Goal: Transaction & Acquisition: Purchase product/service

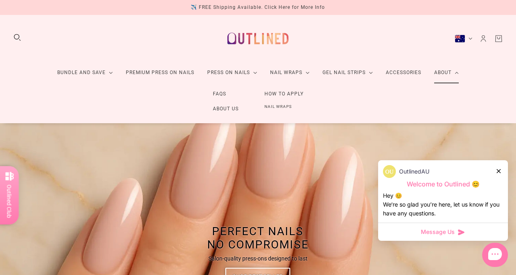
click at [218, 107] on link "About Us" at bounding box center [226, 109] width 52 height 15
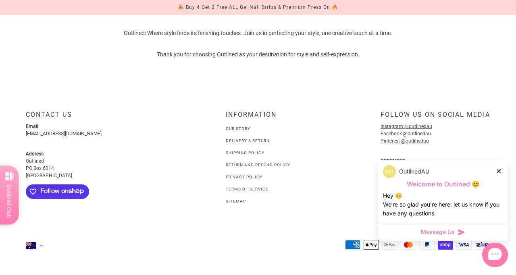
scroll to position [633, 0]
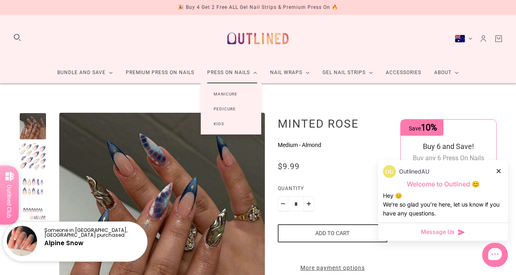
click at [221, 77] on link "Press On Nails" at bounding box center [232, 72] width 63 height 21
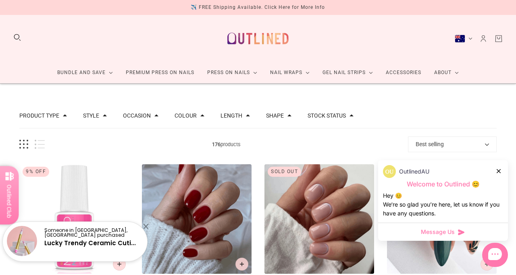
click at [229, 116] on button "Length" at bounding box center [232, 116] width 22 height 6
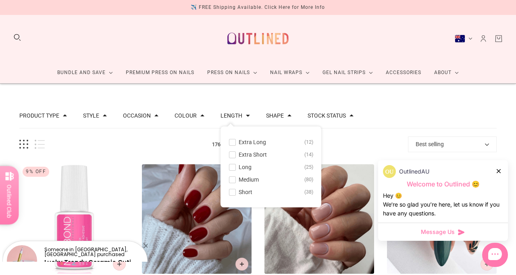
click at [243, 179] on span "Medium" at bounding box center [249, 180] width 20 height 6
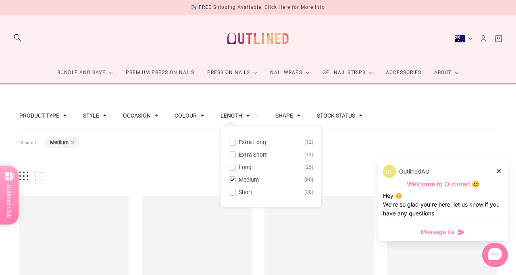
click at [243, 166] on span "Long" at bounding box center [245, 167] width 13 height 6
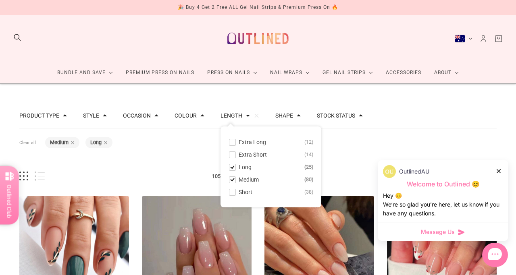
click at [262, 142] on span "Extra Long" at bounding box center [252, 142] width 27 height 6
click at [346, 156] on div "Filters Clear all Length: Medium Length: Long Length: Extra Long" at bounding box center [257, 145] width 477 height 32
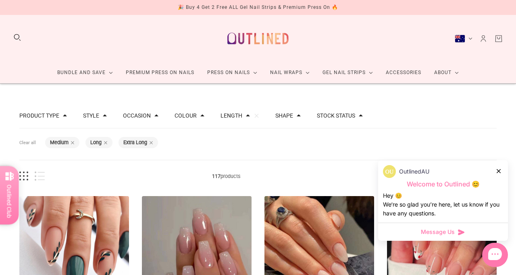
click at [183, 118] on button "Colour" at bounding box center [186, 116] width 22 height 6
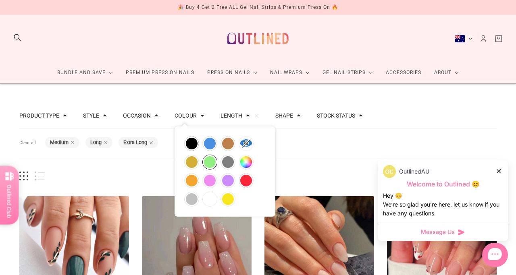
click at [211, 166] on button "green" at bounding box center [210, 162] width 14 height 14
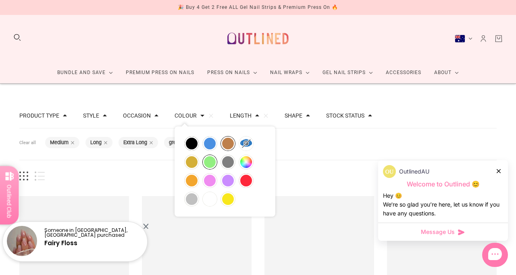
click at [233, 145] on button "brown" at bounding box center [228, 144] width 14 height 14
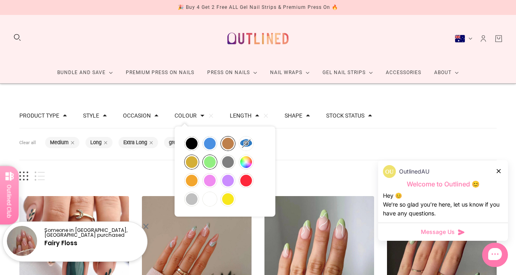
click at [190, 160] on button "gold" at bounding box center [192, 162] width 14 height 14
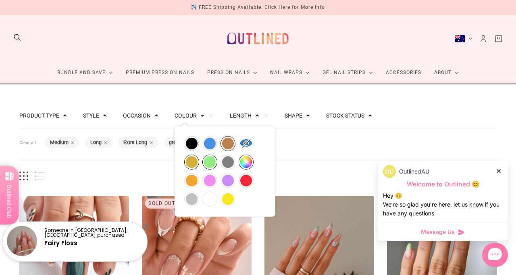
click at [243, 163] on button "multicolor" at bounding box center [246, 162] width 14 height 14
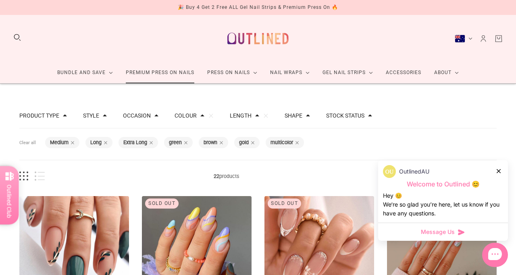
click at [154, 71] on link "Premium Press On Nails" at bounding box center [159, 72] width 81 height 21
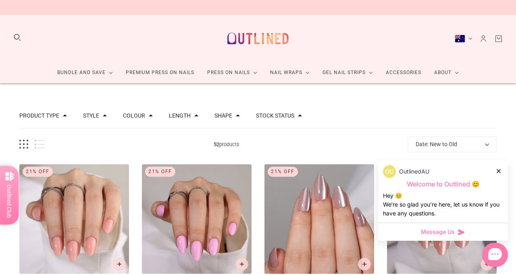
click at [194, 115] on span at bounding box center [196, 116] width 4 height 4
click at [141, 142] on span "52 products" at bounding box center [226, 144] width 363 height 8
click at [144, 117] on button "Colour" at bounding box center [134, 116] width 22 height 6
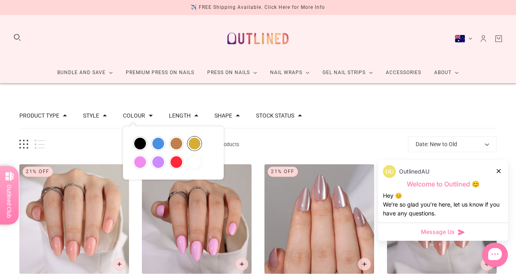
click at [199, 148] on button "gold" at bounding box center [194, 144] width 14 height 14
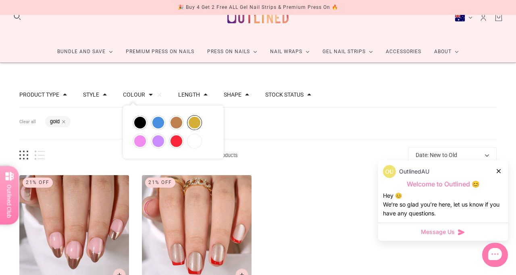
scroll to position [17, 0]
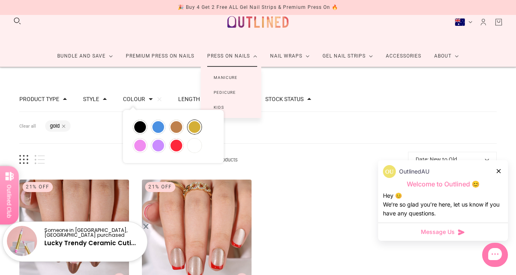
click at [229, 76] on link "Manicure" at bounding box center [226, 77] width 50 height 15
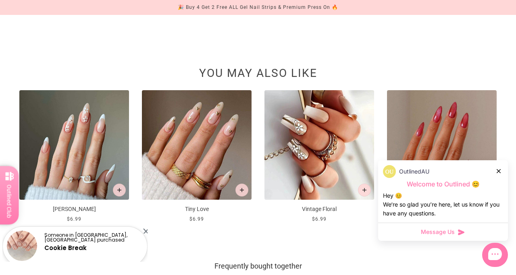
scroll to position [823, 0]
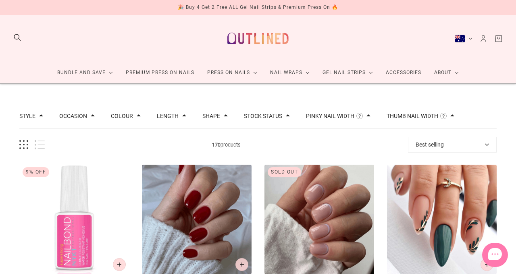
click at [77, 111] on div "Occasion Christmas 35 Easter 2 Halloween 13 Valentines Day 16" at bounding box center [76, 112] width 35 height 17
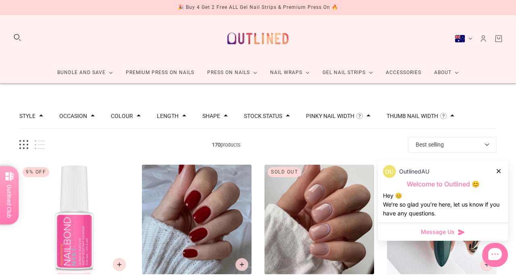
click at [80, 114] on button "Occasion" at bounding box center [73, 116] width 28 height 6
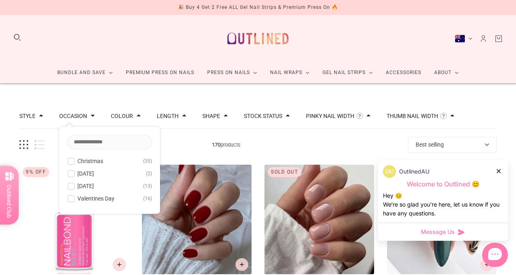
click at [83, 117] on button "Occasion" at bounding box center [73, 116] width 28 height 6
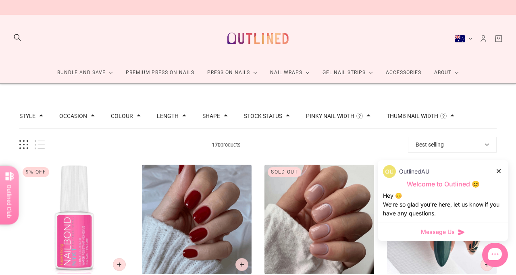
click at [118, 115] on button "Colour" at bounding box center [122, 116] width 22 height 6
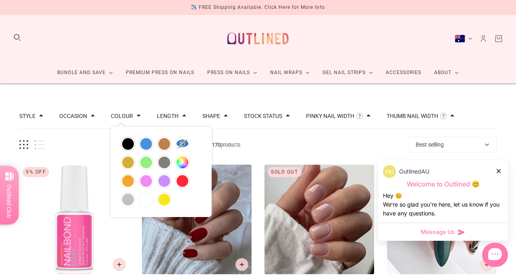
click at [175, 119] on div "Length" at bounding box center [171, 116] width 29 height 8
click at [175, 117] on button "Length" at bounding box center [168, 116] width 22 height 6
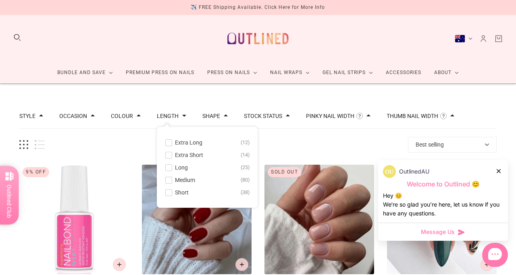
click at [175, 145] on span "Extra Long" at bounding box center [188, 143] width 27 height 6
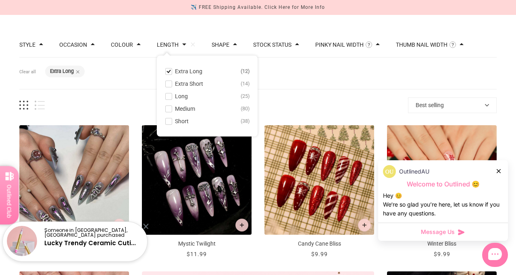
scroll to position [74, 0]
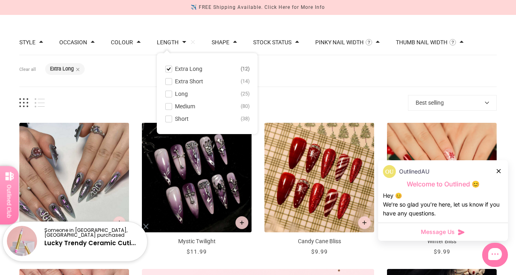
click at [179, 94] on span "Long" at bounding box center [181, 94] width 13 height 6
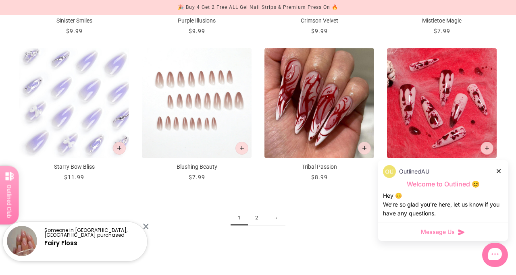
scroll to position [888, 0]
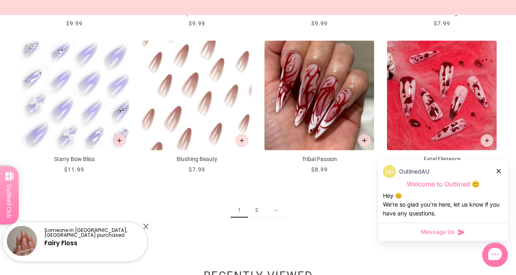
click at [255, 211] on link "2" at bounding box center [256, 210] width 17 height 15
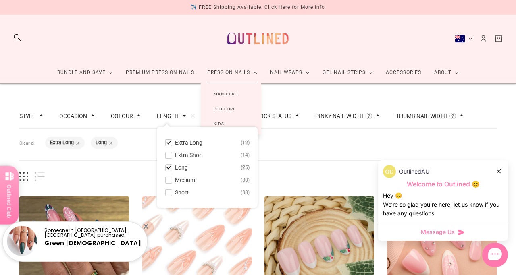
click at [235, 108] on link "Pedicure" at bounding box center [225, 109] width 48 height 15
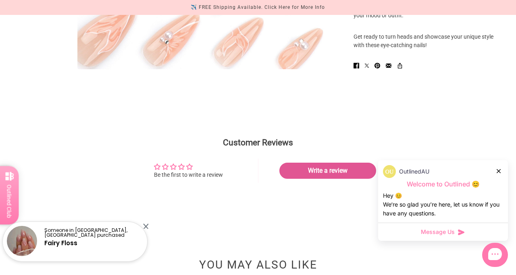
scroll to position [428, 0]
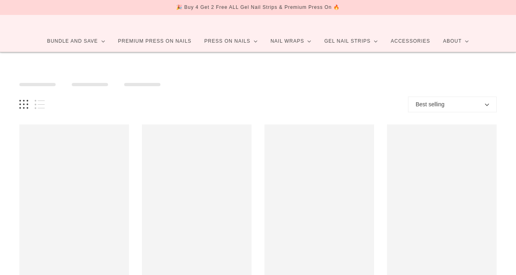
scroll to position [54, 0]
